Goal: Task Accomplishment & Management: Manage account settings

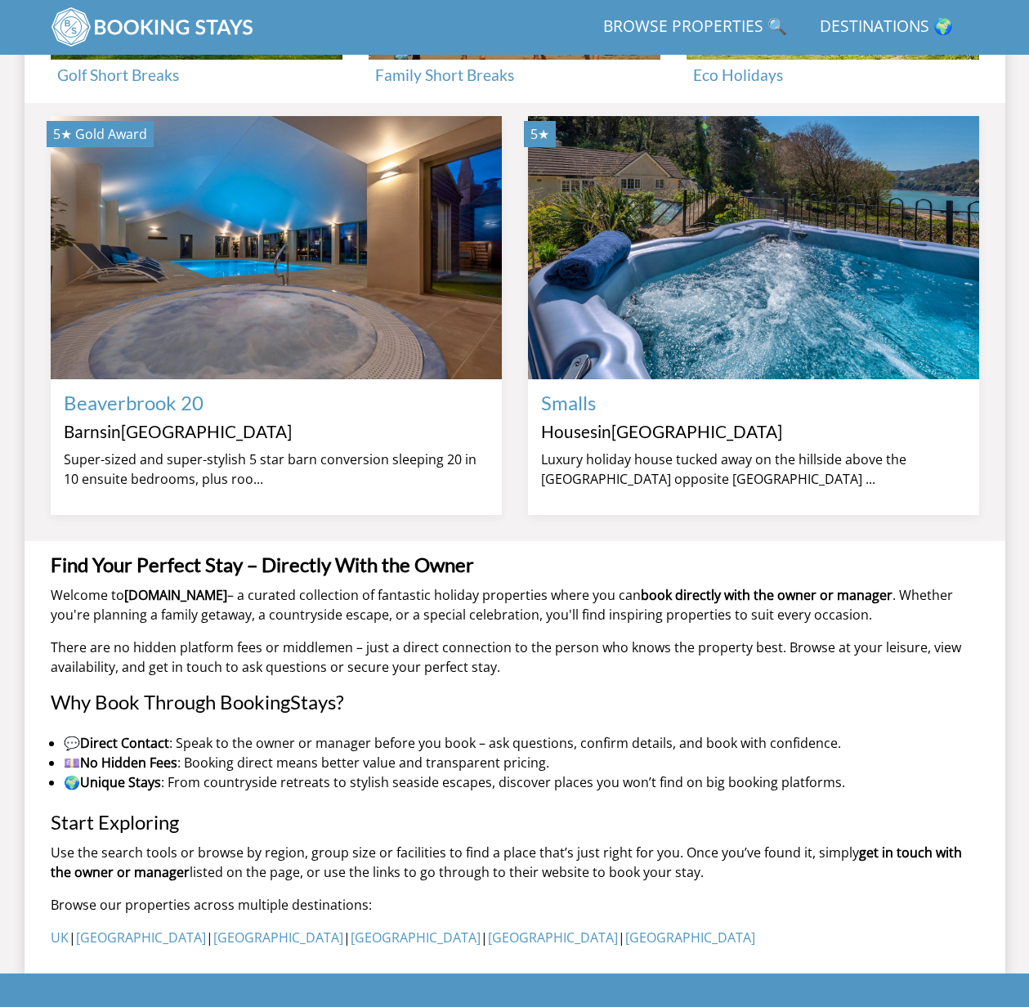
scroll to position [1570, 0]
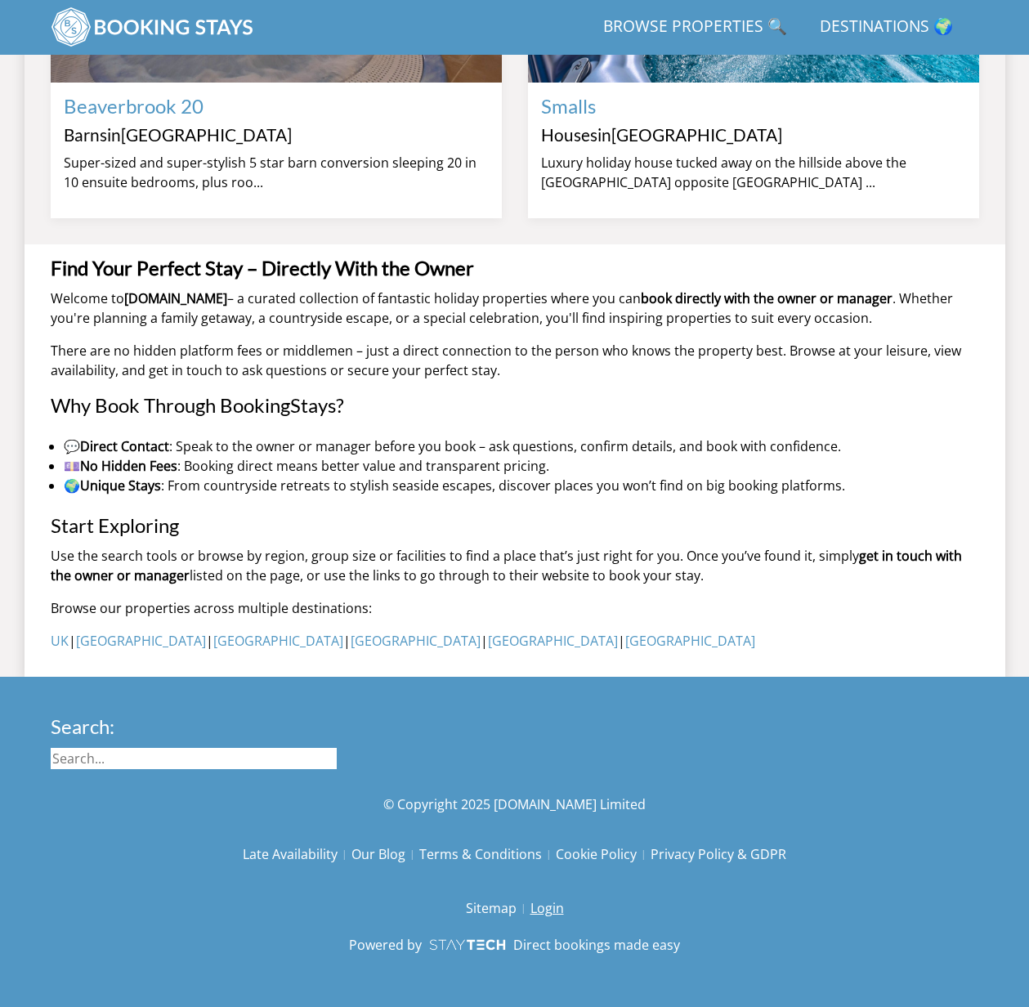
click at [545, 911] on link "Login" at bounding box center [548, 908] width 34 height 28
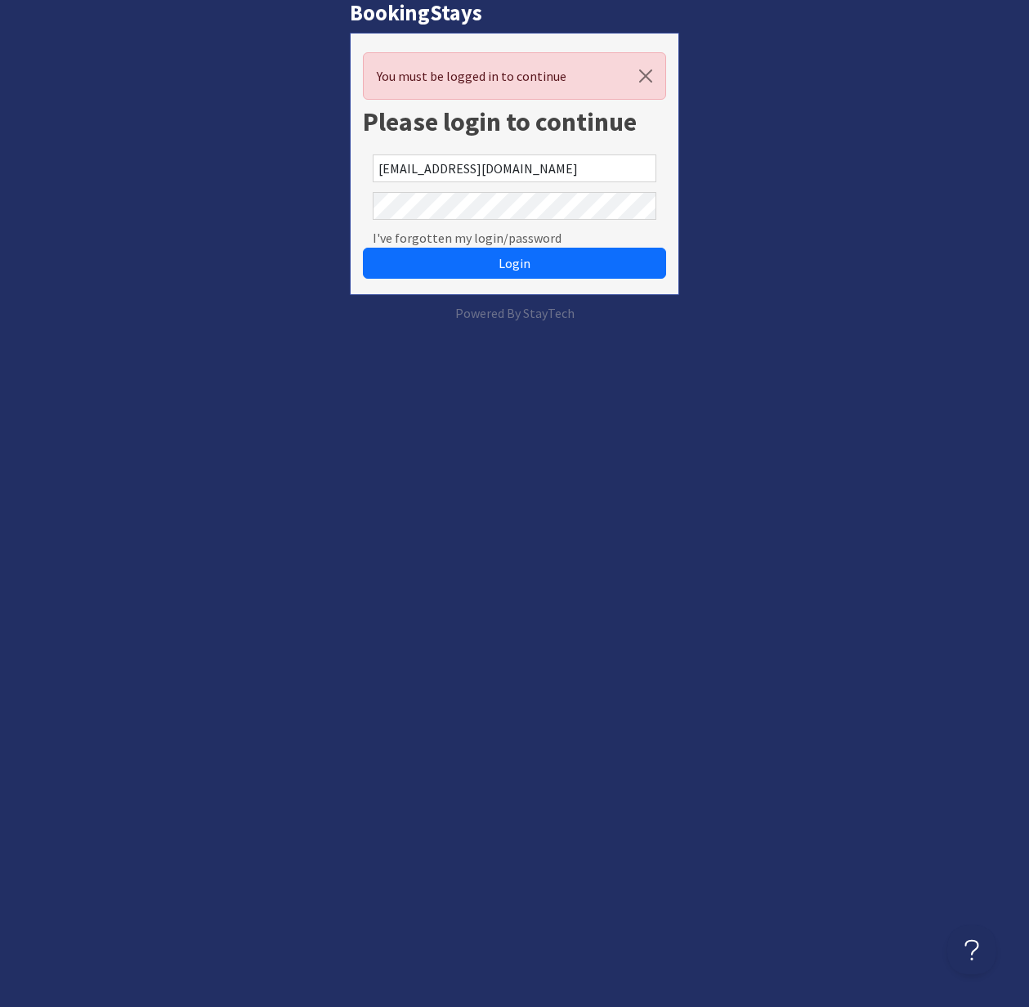
type input "kelly@sleeps12.com"
click at [516, 264] on span "Login" at bounding box center [515, 263] width 32 height 16
click at [0, 323] on com-1password-button at bounding box center [0, 323] width 0 height 0
type input "kelly@sleeps12.com"
click at [520, 262] on span "Login" at bounding box center [515, 263] width 32 height 16
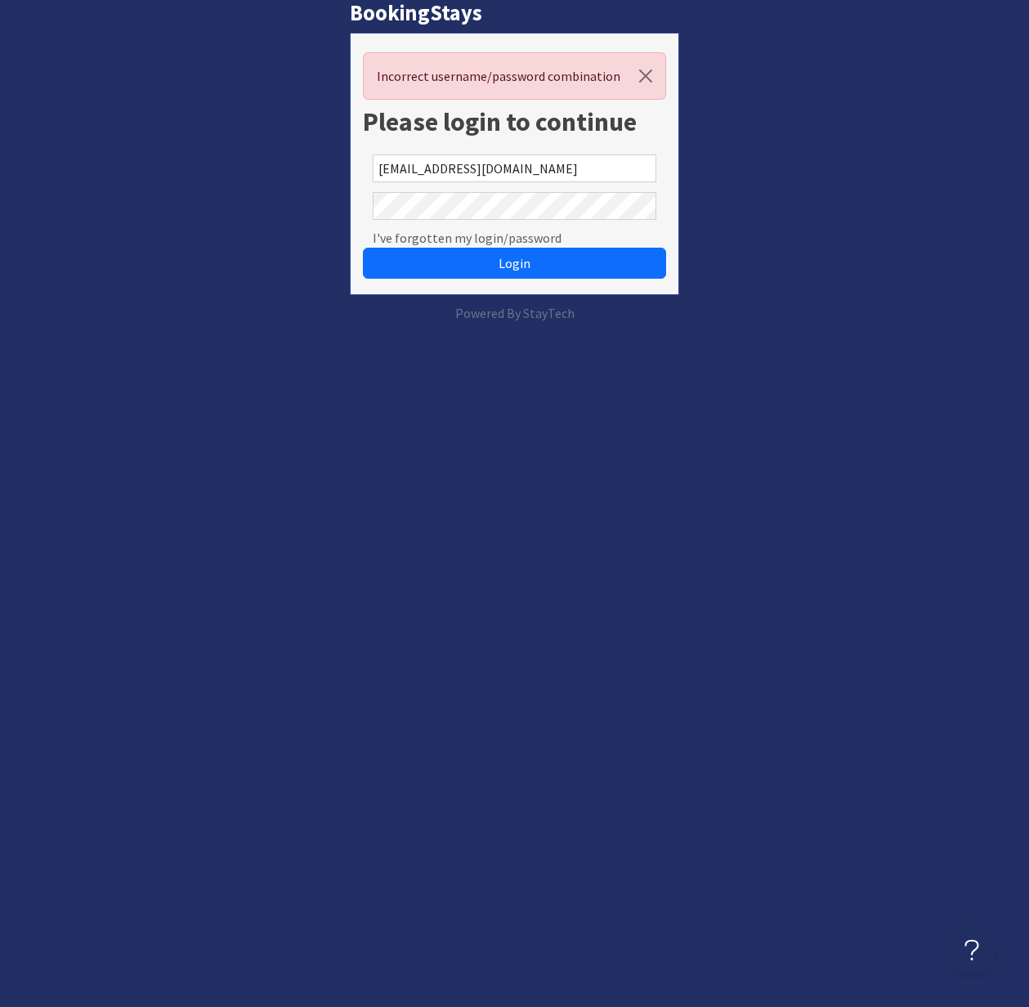
click at [0, 323] on com-1password-button at bounding box center [0, 323] width 0 height 0
type input "[PERSON_NAME][EMAIL_ADDRESS][DOMAIN_NAME]"
click at [0, 323] on com-1password-button at bounding box center [0, 323] width 0 height 0
click at [516, 255] on span "Login" at bounding box center [515, 263] width 32 height 16
click at [645, 69] on button "button" at bounding box center [645, 76] width 39 height 46
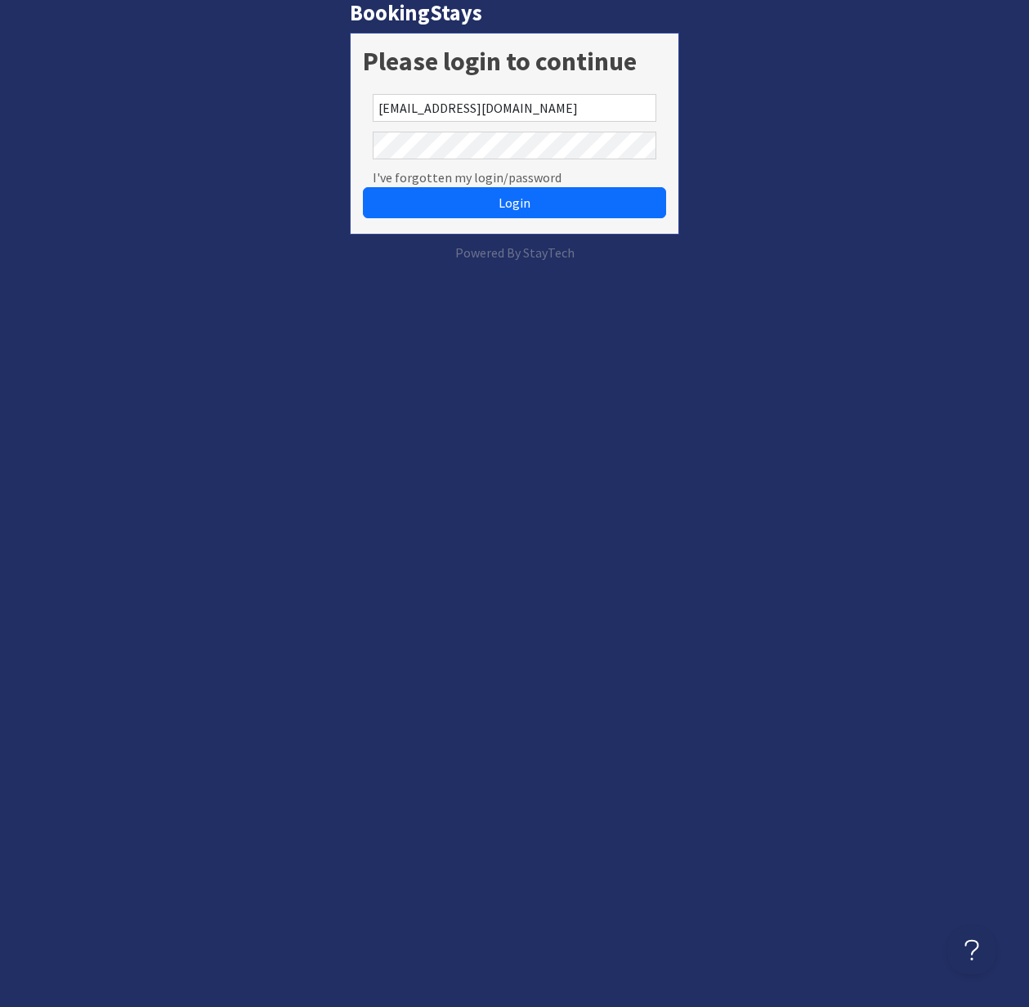
click at [821, 62] on div "BookingStays Please login to continue [EMAIL_ADDRESS][DOMAIN_NAME] I've forgott…" at bounding box center [514, 131] width 1049 height 262
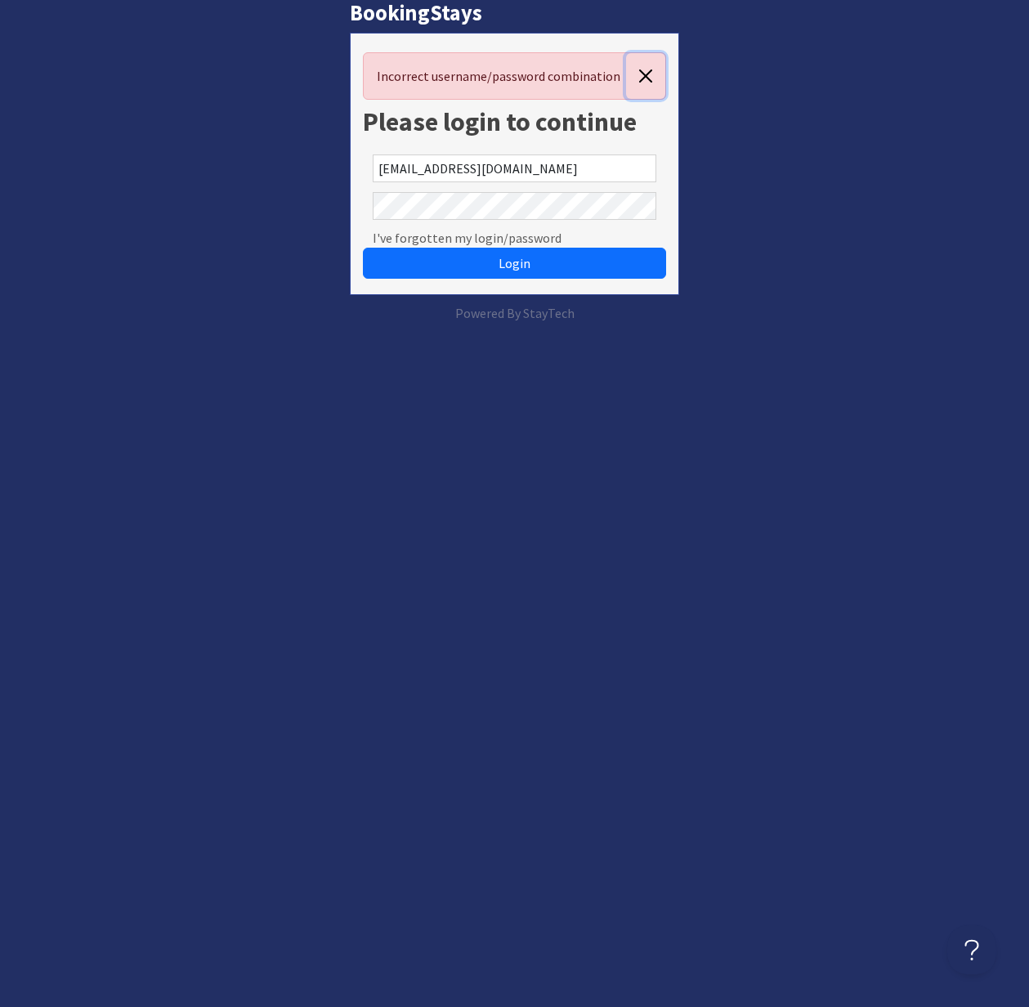
click at [647, 71] on button "button" at bounding box center [645, 76] width 39 height 46
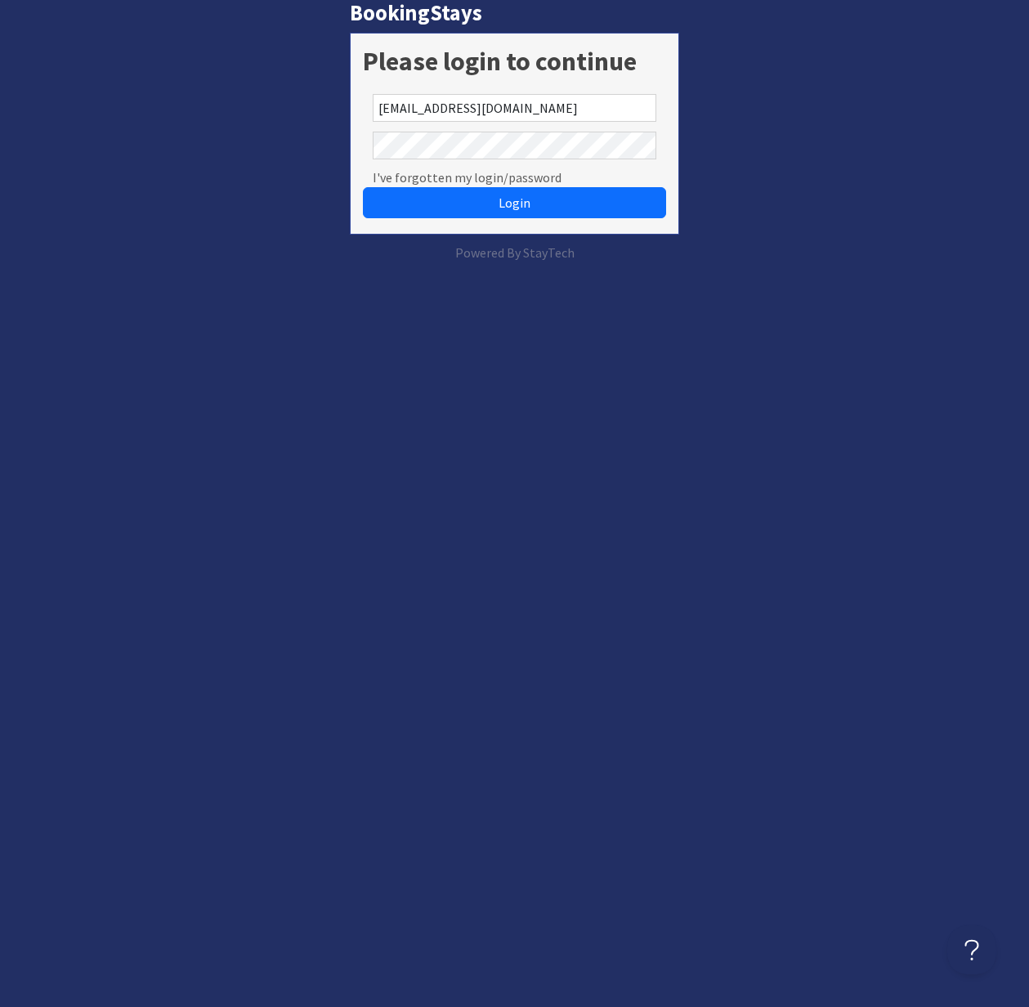
click at [0, 262] on com-1password-button at bounding box center [0, 262] width 0 height 0
type input "[PERSON_NAME][EMAIL_ADDRESS][DOMAIN_NAME]"
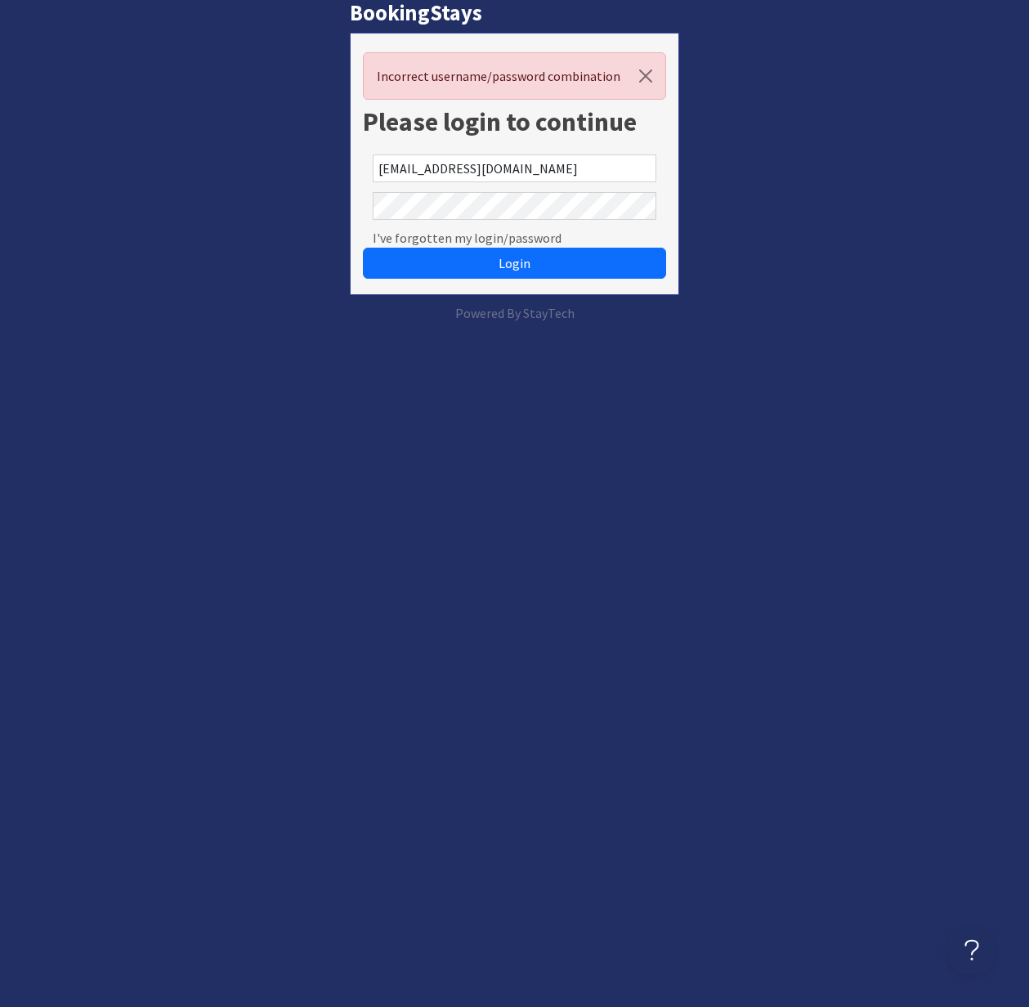
click at [0, 323] on com-1password-button at bounding box center [0, 323] width 0 height 0
click at [759, 183] on div "BookingStays Incorrect username/password combination Please login to continue […" at bounding box center [514, 161] width 1049 height 323
drag, startPoint x: 486, startPoint y: 170, endPoint x: 365, endPoint y: 159, distance: 120.6
click at [365, 159] on div "[EMAIL_ADDRESS][DOMAIN_NAME]" at bounding box center [515, 169] width 304 height 38
click at [0, 323] on com-1password-button at bounding box center [0, 323] width 0 height 0
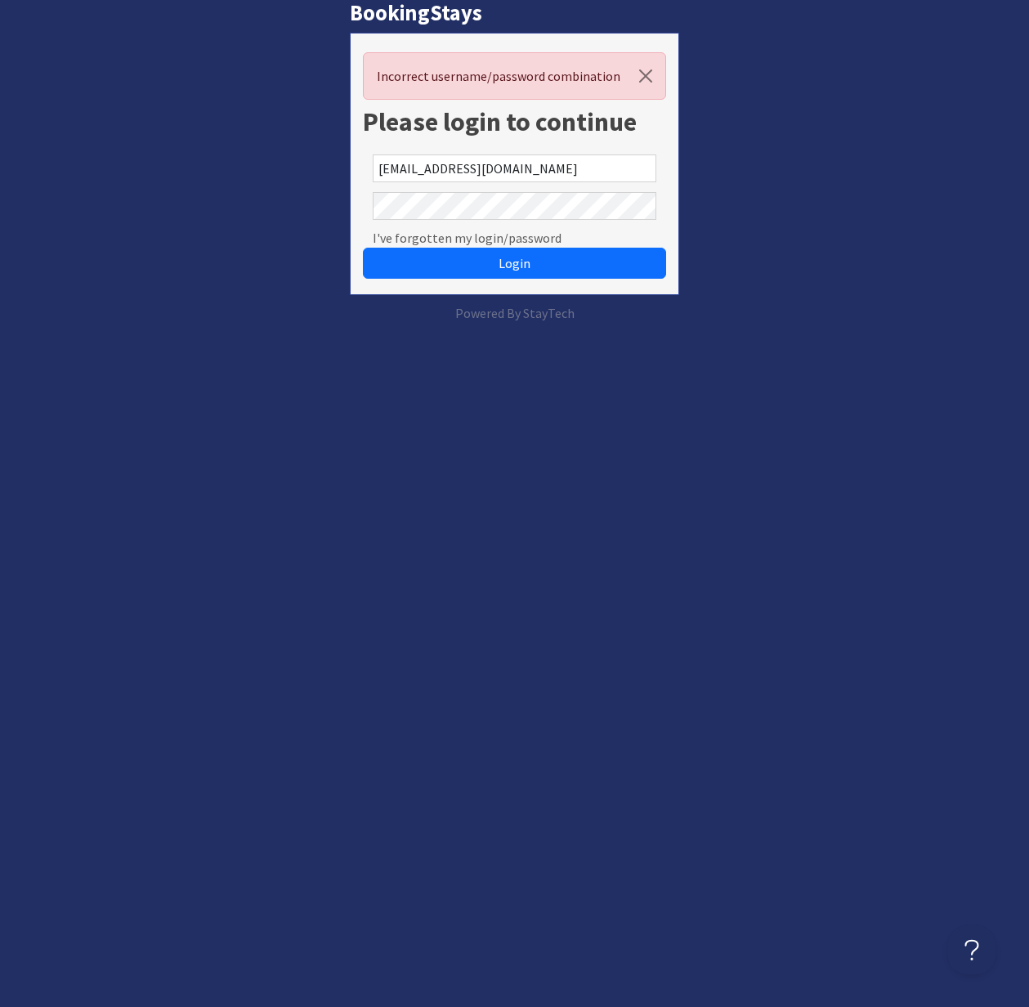
click at [762, 220] on div "BookingStays Incorrect username/password combination Please login to continue […" at bounding box center [514, 161] width 1049 height 323
click at [545, 268] on button "Login" at bounding box center [515, 263] width 304 height 31
click at [530, 268] on button "Login" at bounding box center [515, 263] width 304 height 31
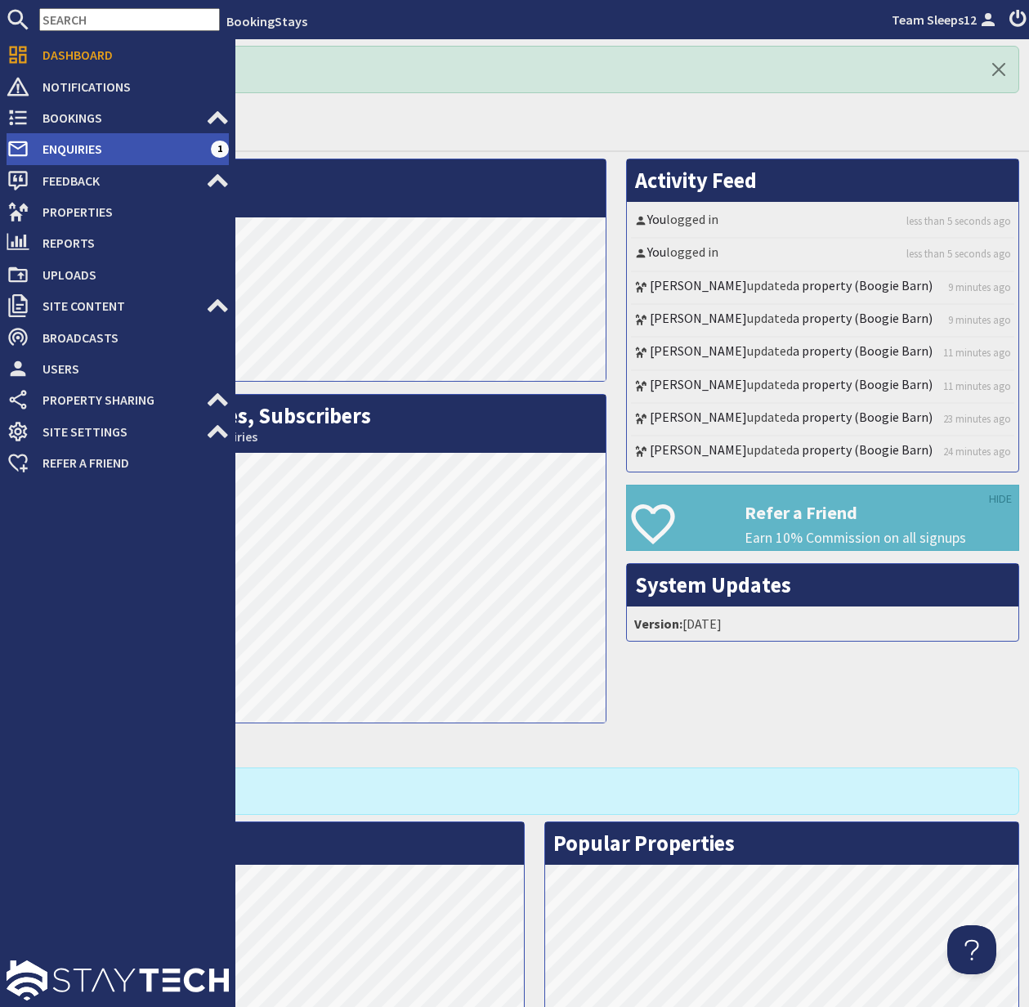
click at [79, 143] on span "Enquiries" at bounding box center [119, 149] width 181 height 26
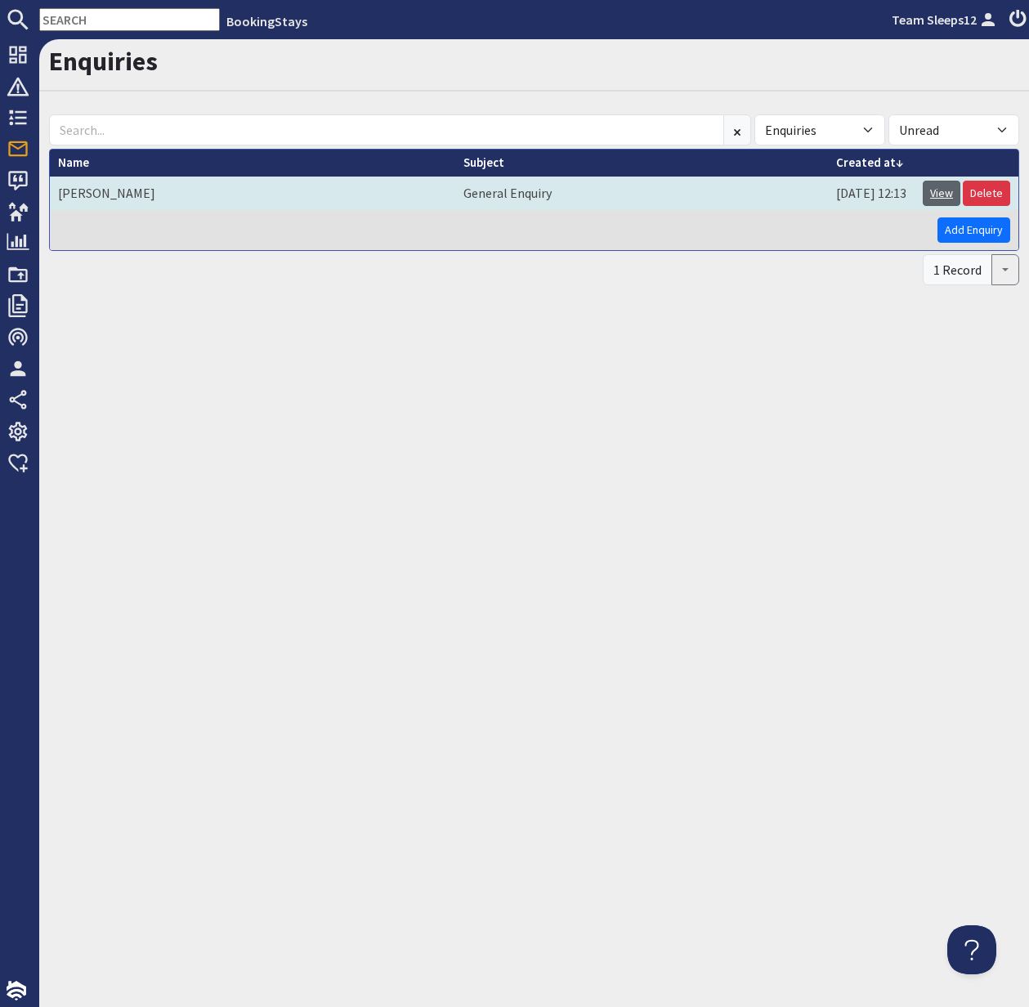
click at [940, 190] on link "View" at bounding box center [942, 193] width 38 height 25
click at [944, 192] on link "View" at bounding box center [942, 193] width 38 height 25
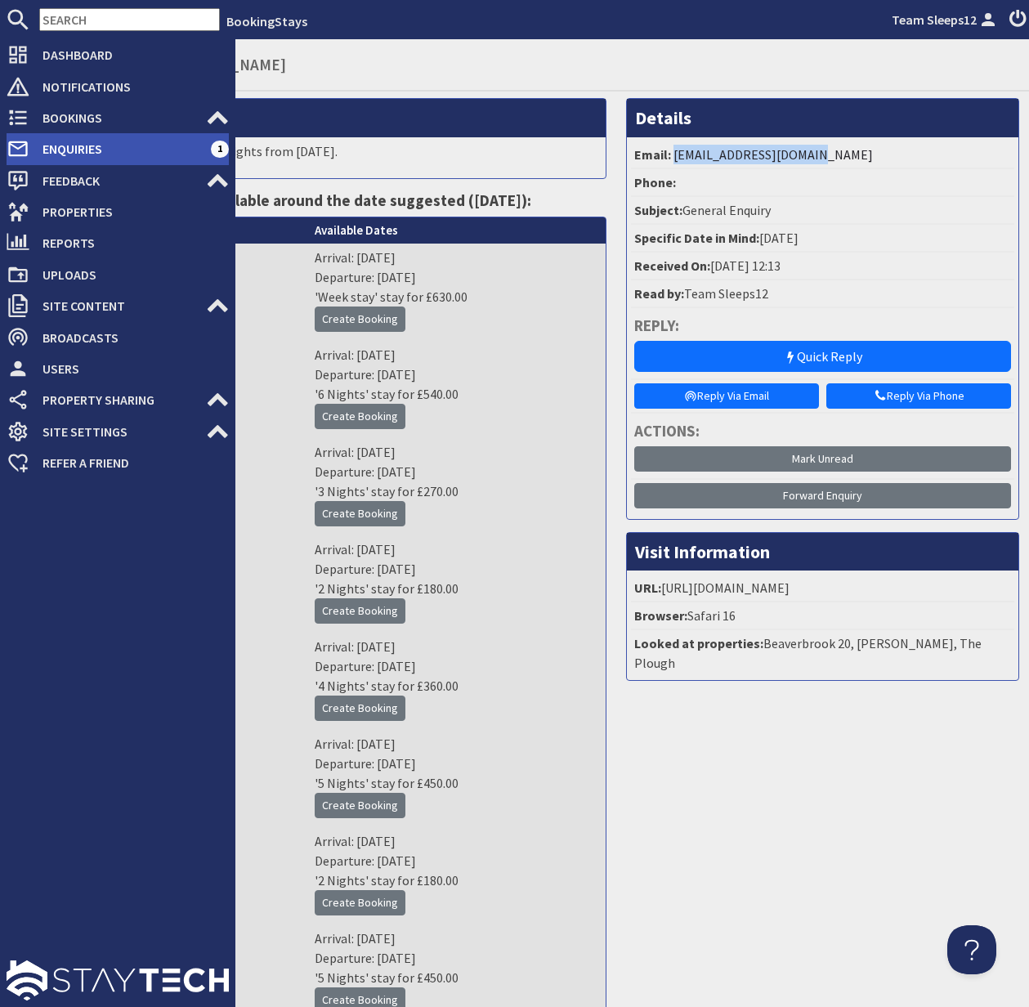
click at [83, 148] on span "Enquiries" at bounding box center [119, 149] width 181 height 26
